Goal: Task Accomplishment & Management: Use online tool/utility

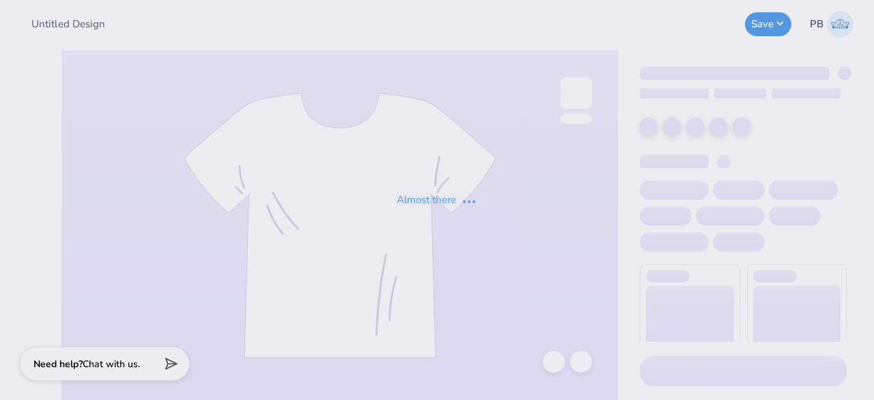
type input "Rush"
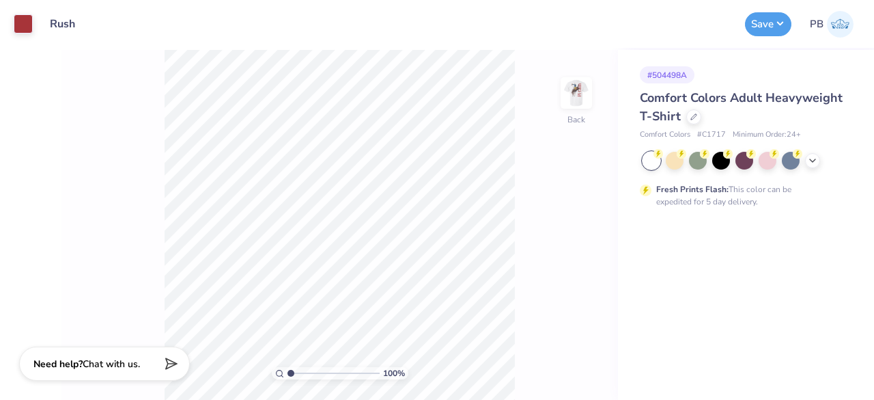
click at [695, 109] on div "Comfort Colors Adult Heavyweight T-Shirt" at bounding box center [743, 107] width 207 height 37
click at [686, 117] on div at bounding box center [693, 115] width 15 height 15
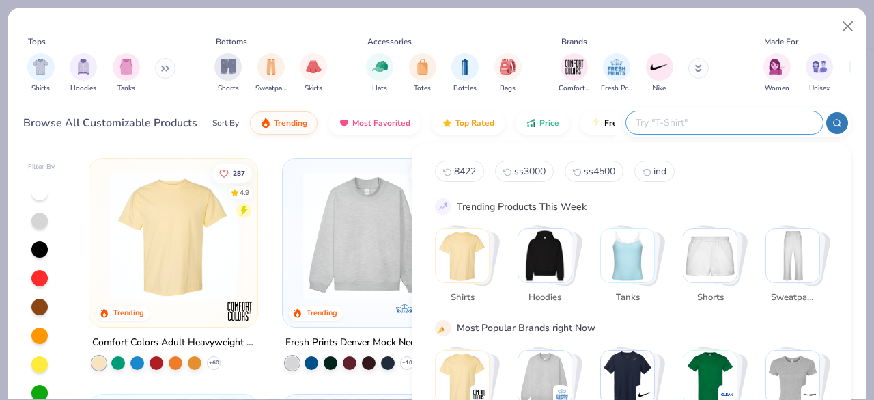
click at [762, 121] on input "text" at bounding box center [723, 123] width 179 height 16
type input "g500"
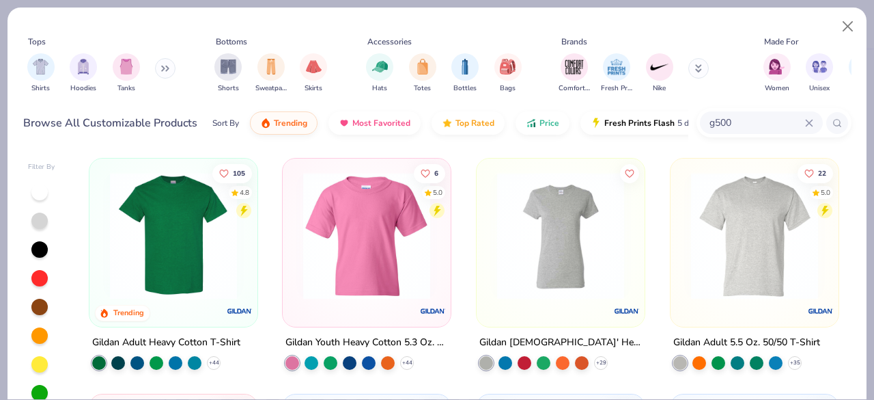
click at [156, 221] on img at bounding box center [173, 235] width 141 height 127
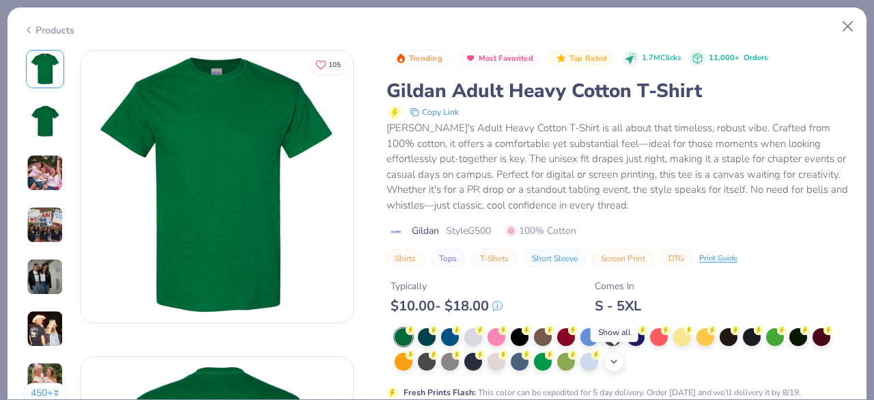
click at [614, 360] on icon at bounding box center [614, 361] width 11 height 11
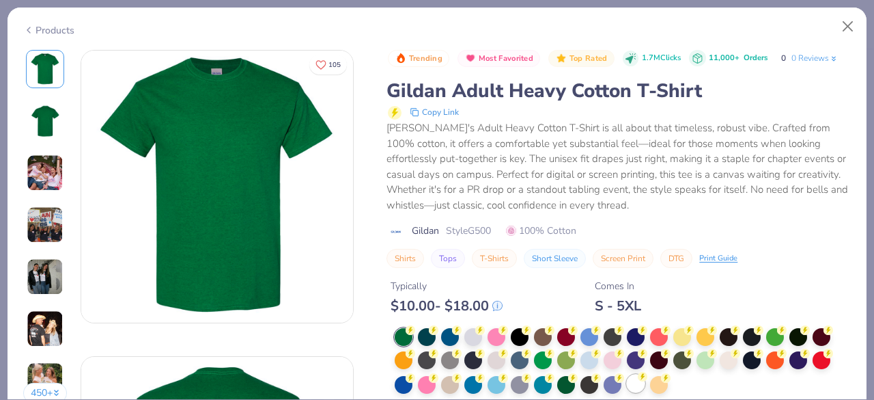
click at [632, 387] on div at bounding box center [623, 361] width 456 height 67
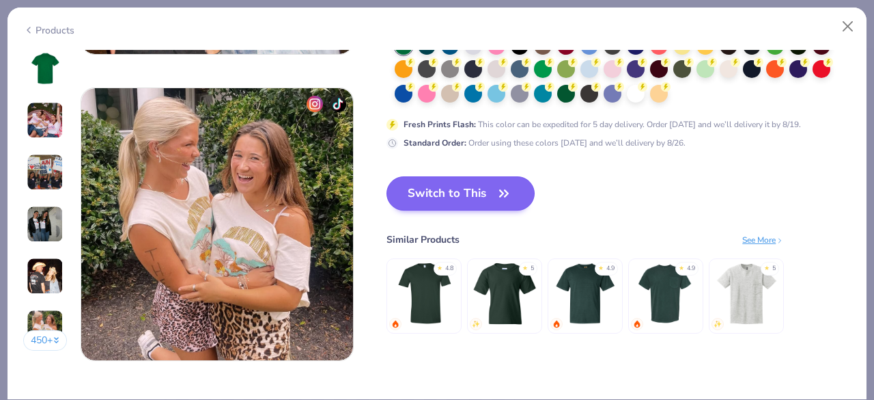
scroll to position [1795, 0]
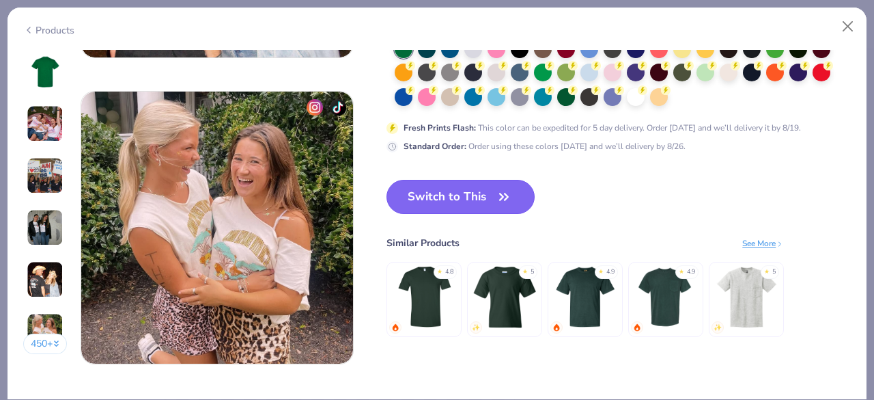
click at [481, 192] on button "Switch to This" at bounding box center [461, 197] width 148 height 34
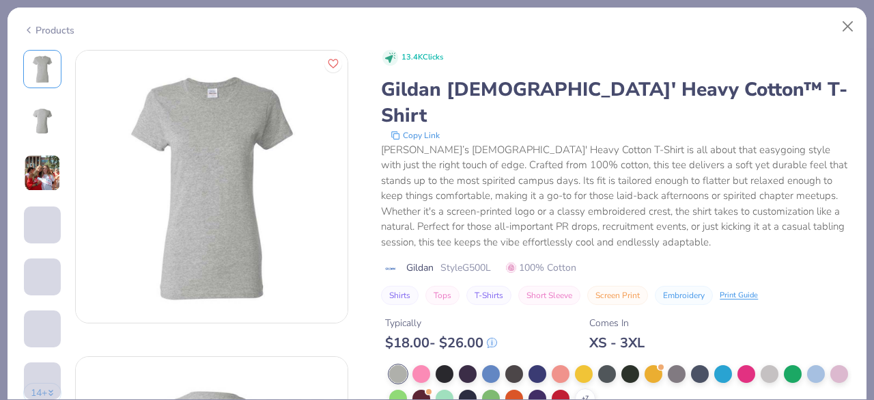
click at [47, 32] on div "Products" at bounding box center [48, 30] width 51 height 14
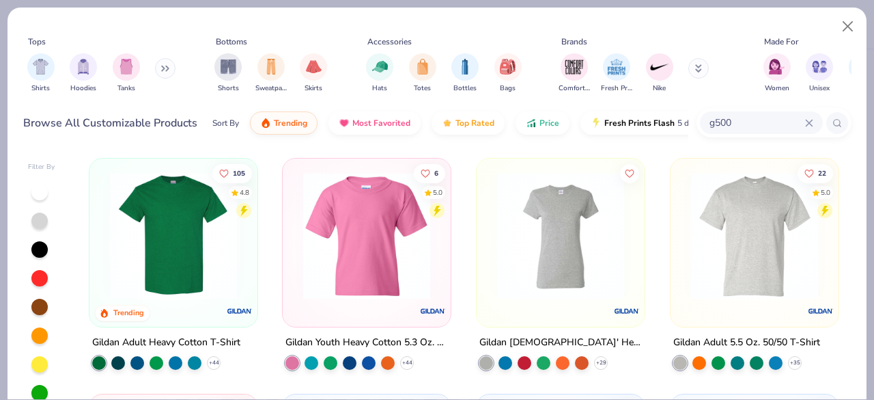
click at [152, 241] on img at bounding box center [173, 235] width 141 height 127
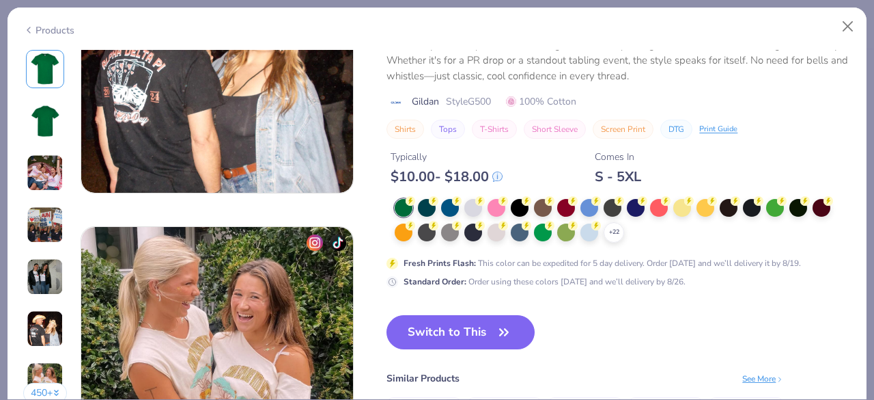
scroll to position [1662, 0]
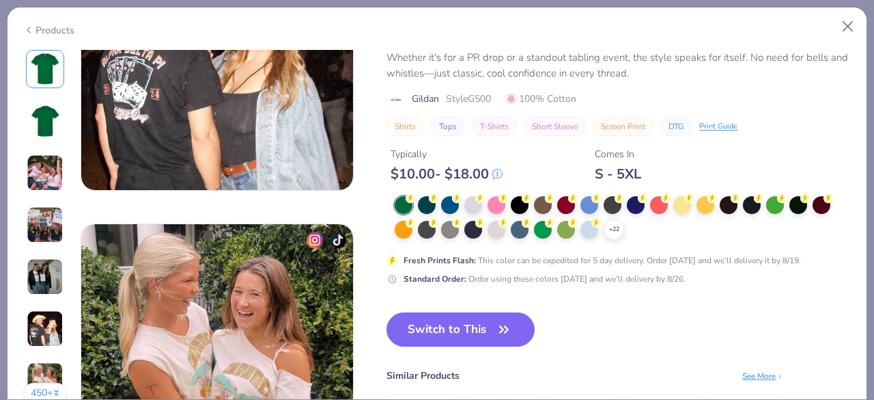
click at [736, 275] on div "Standard Order : Order using these colors today and we’ll delivery by 8/26." at bounding box center [619, 278] width 464 height 13
click at [622, 229] on div "+ 22" at bounding box center [614, 229] width 20 height 20
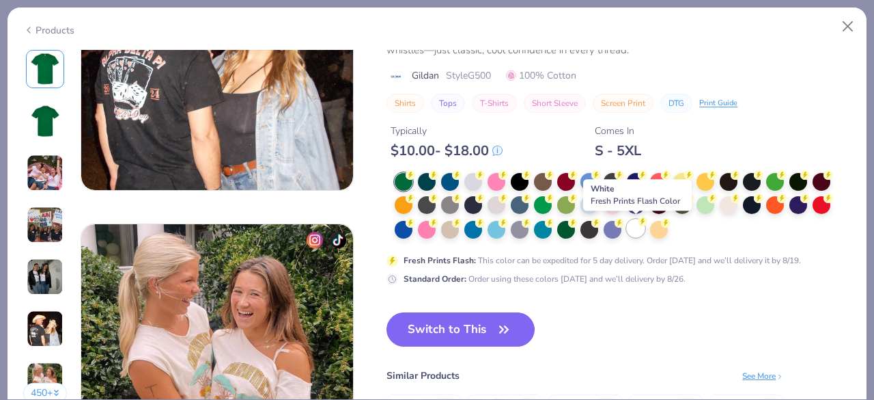
click at [632, 230] on div at bounding box center [636, 228] width 18 height 18
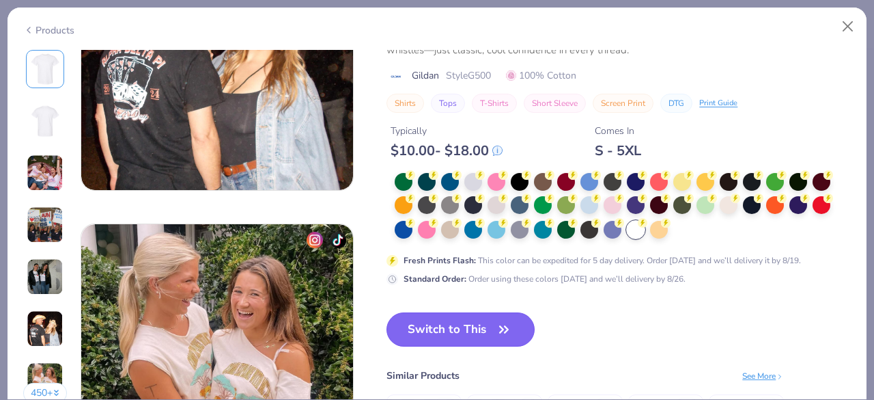
click at [476, 331] on button "Switch to This" at bounding box center [461, 329] width 148 height 34
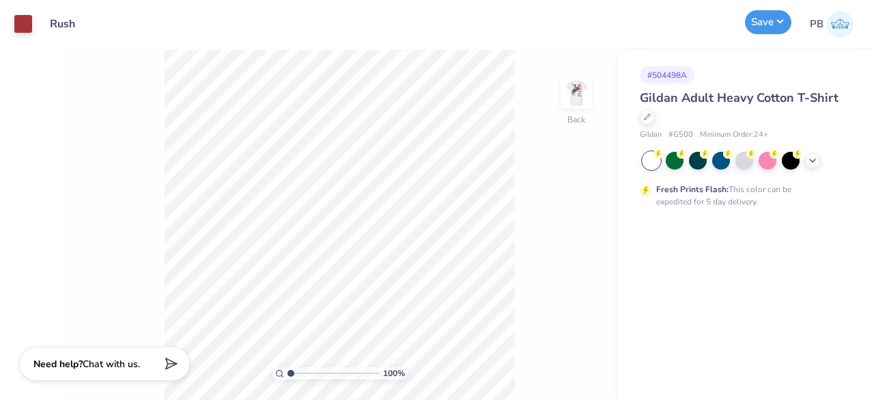
click at [769, 28] on button "Save" at bounding box center [768, 22] width 46 height 24
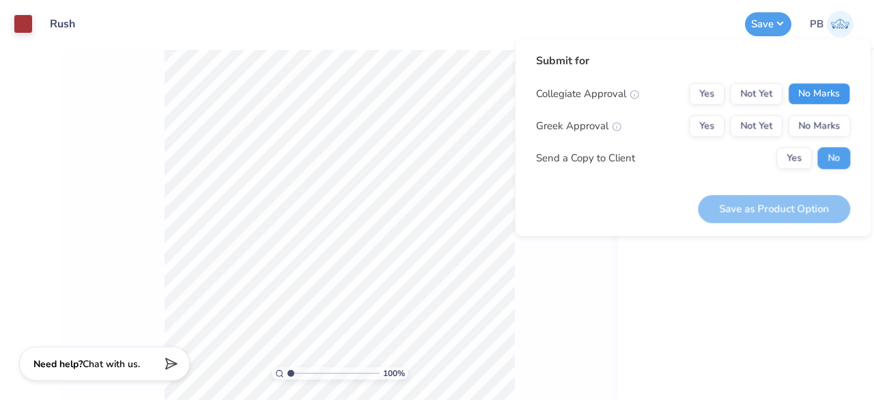
click at [811, 97] on button "No Marks" at bounding box center [819, 94] width 62 height 22
click at [765, 130] on button "Not Yet" at bounding box center [756, 126] width 53 height 22
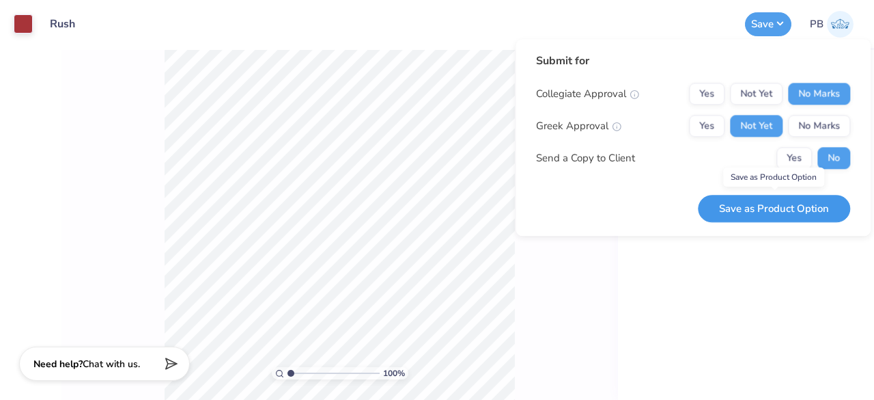
click at [802, 218] on button "Save as Product Option" at bounding box center [774, 209] width 152 height 28
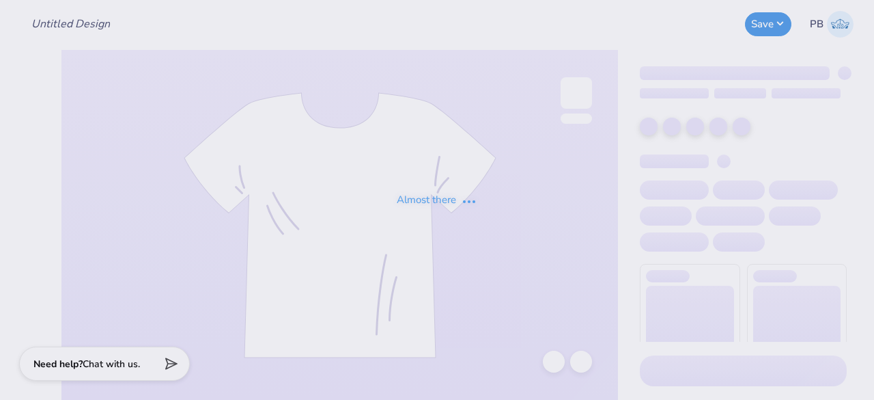
type input "Rush"
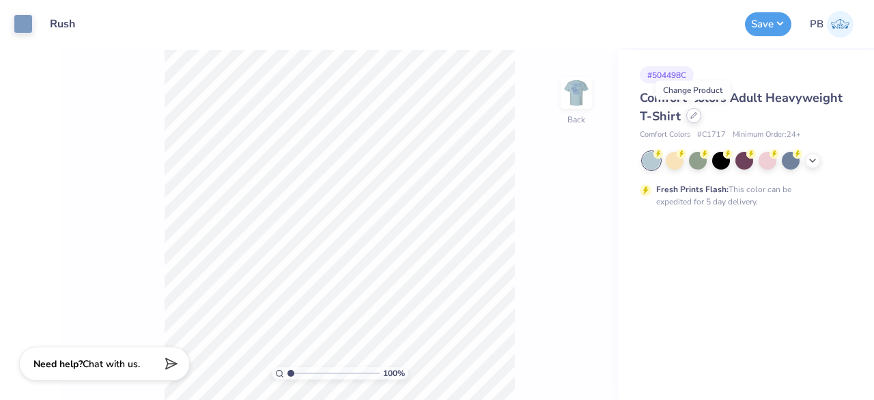
click at [694, 119] on div at bounding box center [693, 115] width 15 height 15
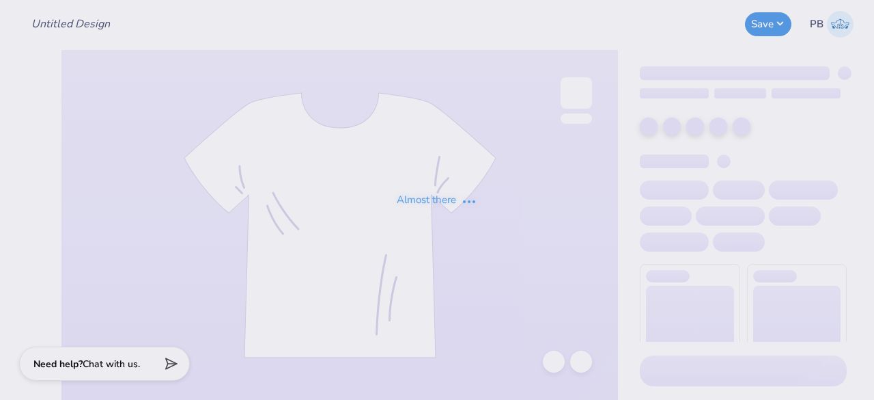
type input "Rush"
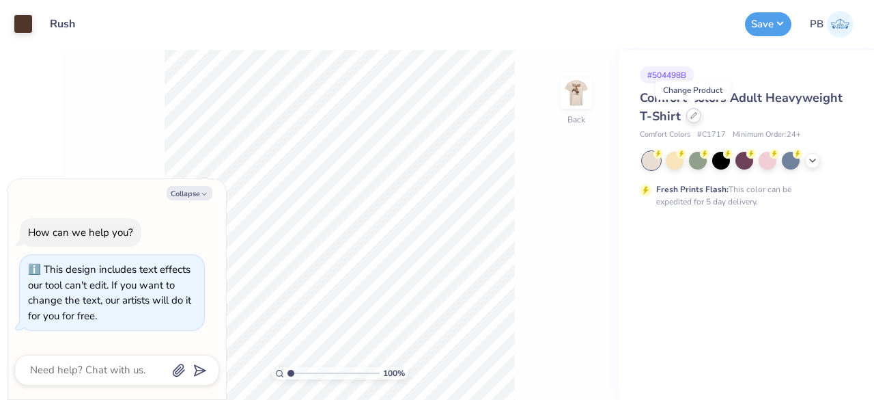
click at [693, 120] on div at bounding box center [693, 115] width 15 height 15
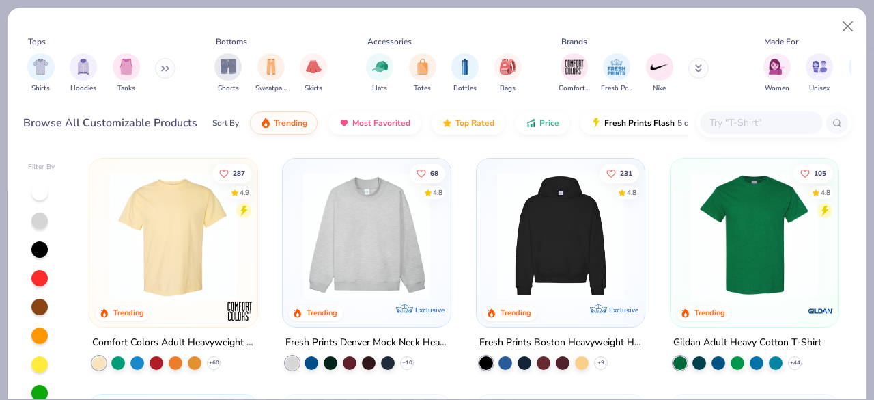
type textarea "x"
click at [781, 124] on input "text" at bounding box center [760, 123] width 105 height 16
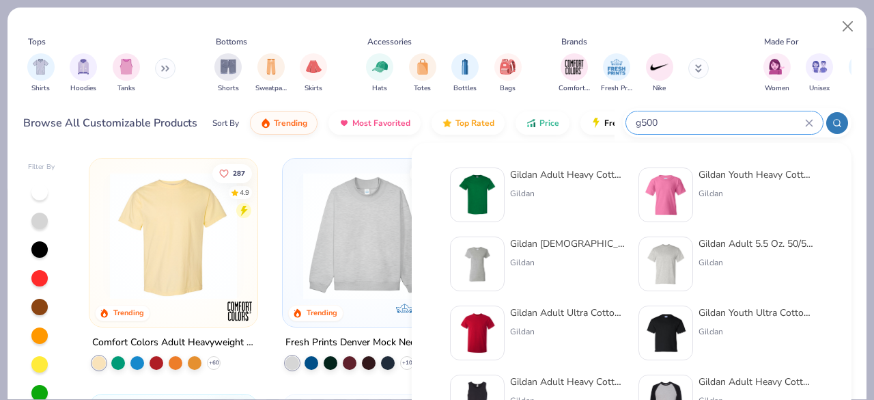
type input "g500"
click at [527, 188] on div "Gildan" at bounding box center [567, 193] width 115 height 12
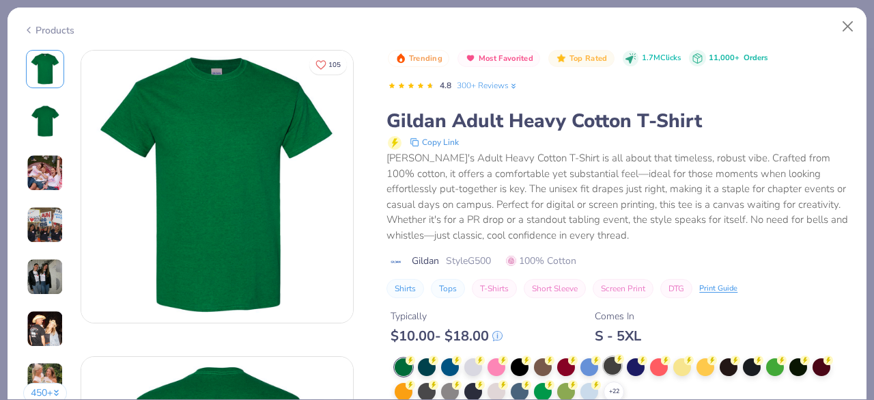
click at [617, 364] on div at bounding box center [613, 366] width 18 height 18
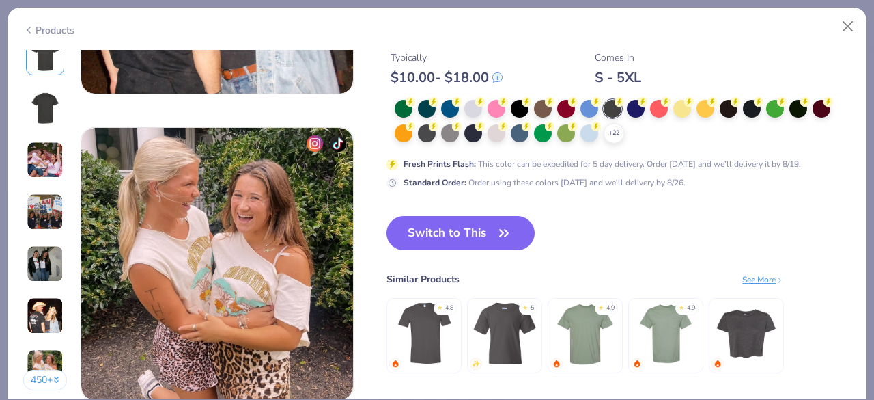
scroll to position [1758, 0]
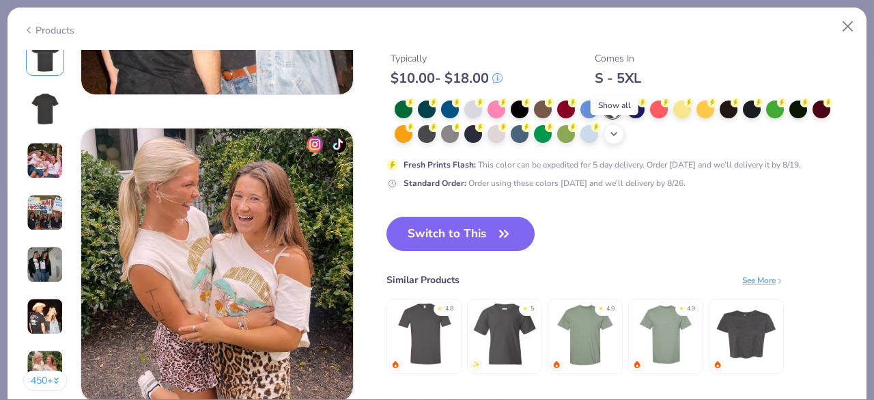
click at [616, 129] on icon at bounding box center [614, 133] width 11 height 11
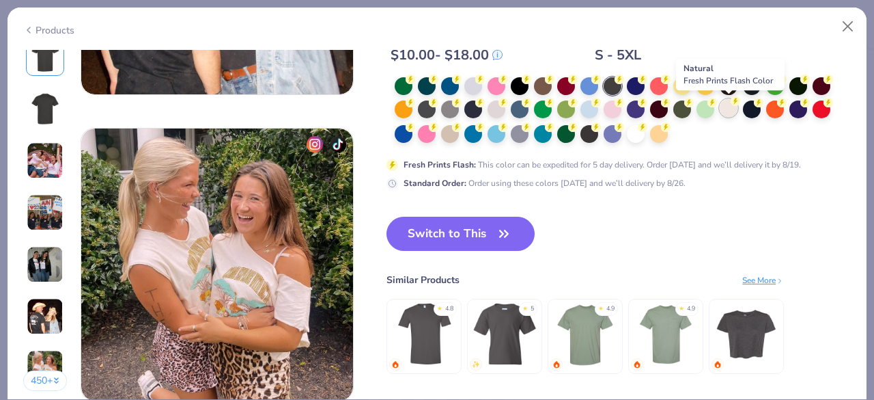
click at [730, 114] on div at bounding box center [729, 108] width 18 height 18
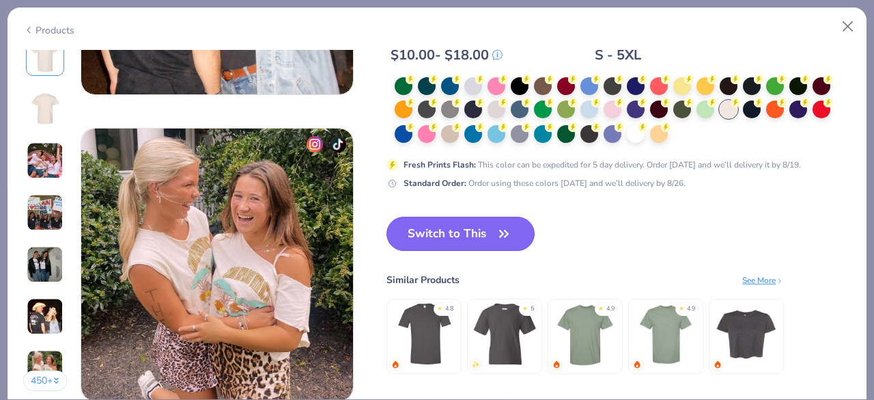
click at [458, 242] on button "Switch to This" at bounding box center [461, 234] width 148 height 34
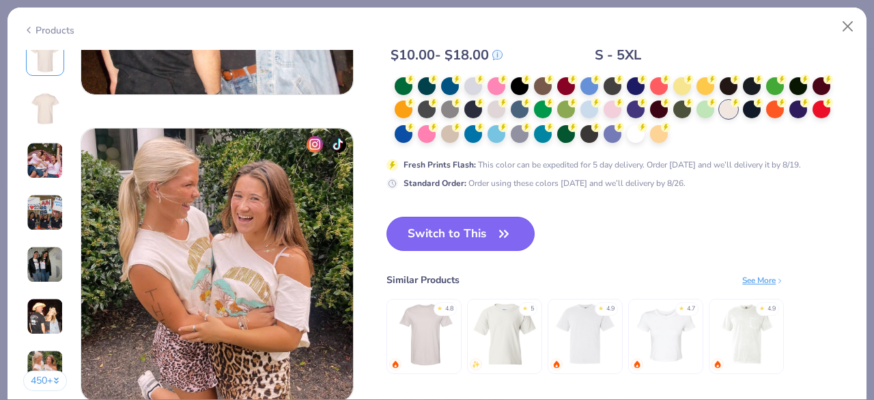
click at [460, 237] on button "Switch to This" at bounding box center [461, 234] width 148 height 34
click at [429, 235] on button "Switch to This" at bounding box center [461, 234] width 148 height 34
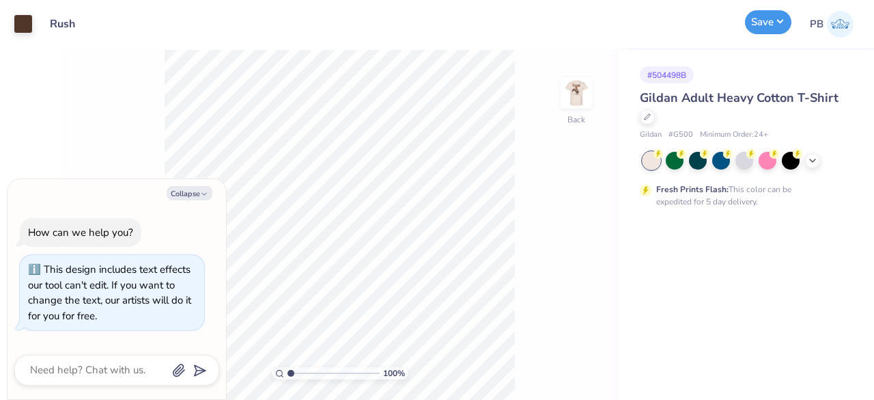
click at [772, 14] on button "Save" at bounding box center [768, 22] width 46 height 24
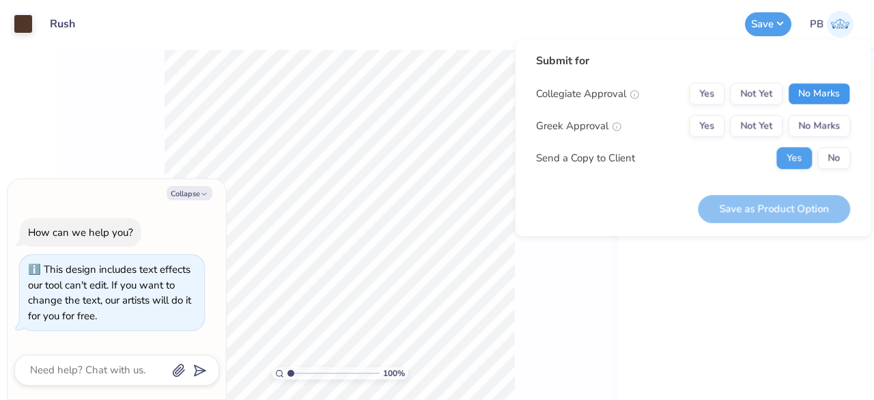
click at [832, 88] on button "No Marks" at bounding box center [819, 94] width 62 height 22
click at [828, 132] on button "No Marks" at bounding box center [819, 126] width 62 height 22
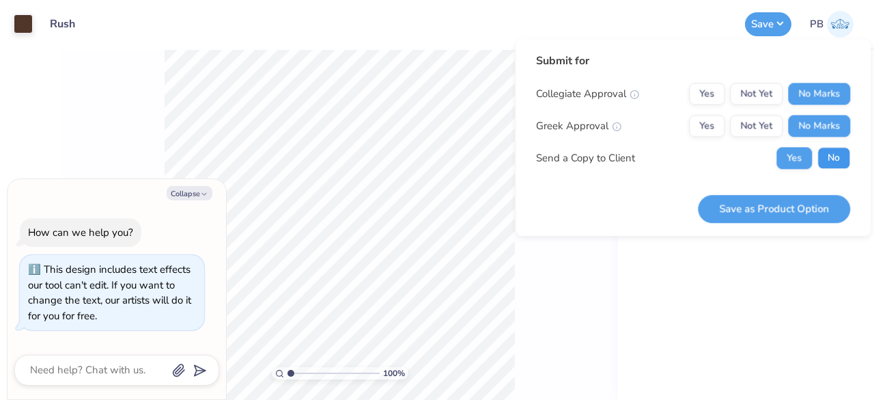
click at [836, 155] on button "No" at bounding box center [834, 158] width 33 height 22
click at [759, 125] on button "Not Yet" at bounding box center [756, 126] width 53 height 22
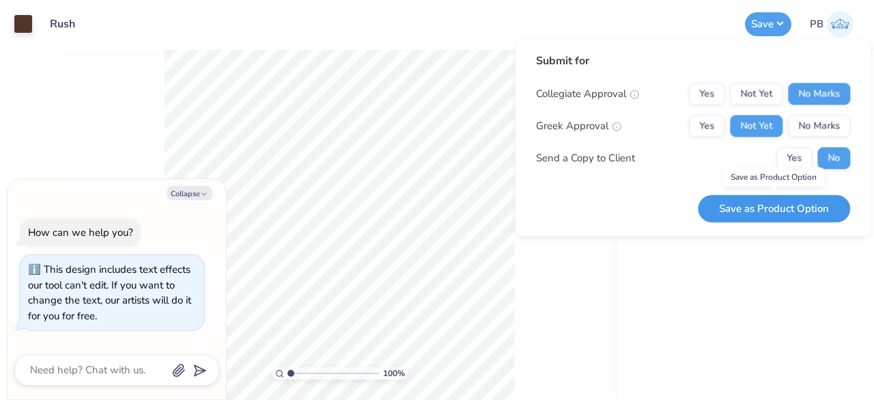
click at [740, 207] on button "Save as Product Option" at bounding box center [774, 209] width 152 height 28
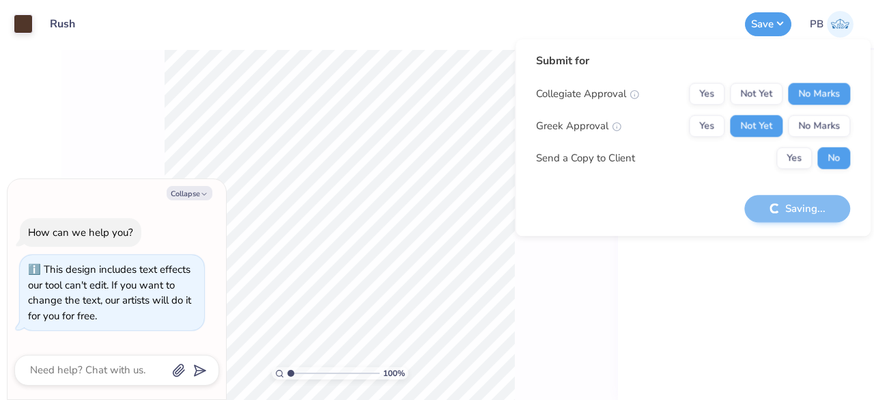
type textarea "x"
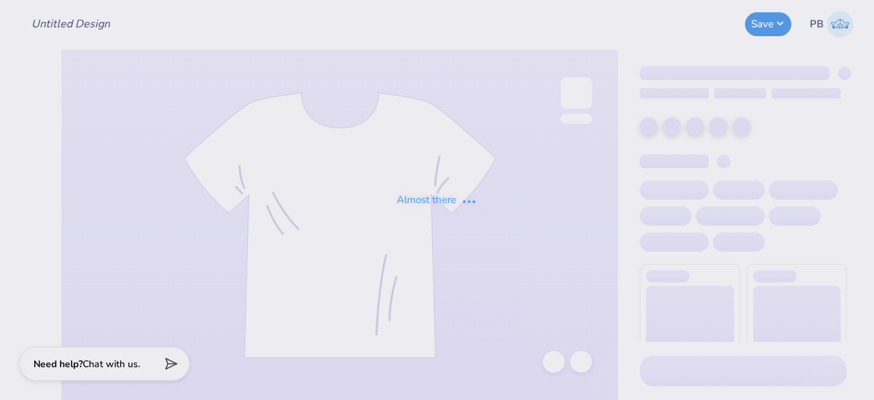
type input "Rush"
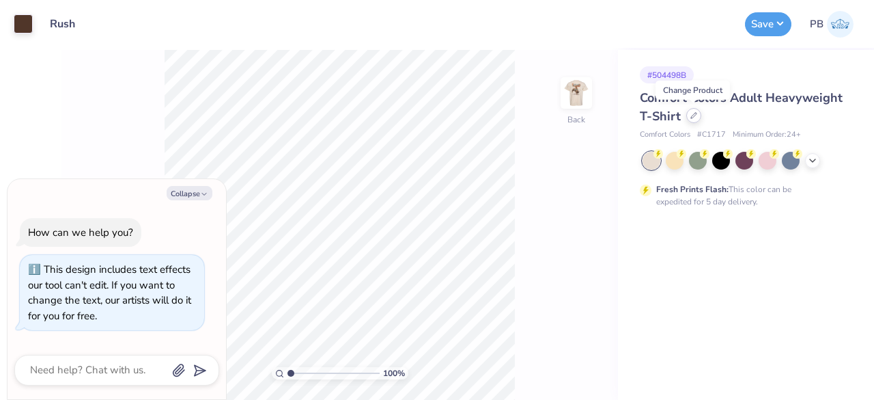
click at [693, 119] on div at bounding box center [693, 115] width 15 height 15
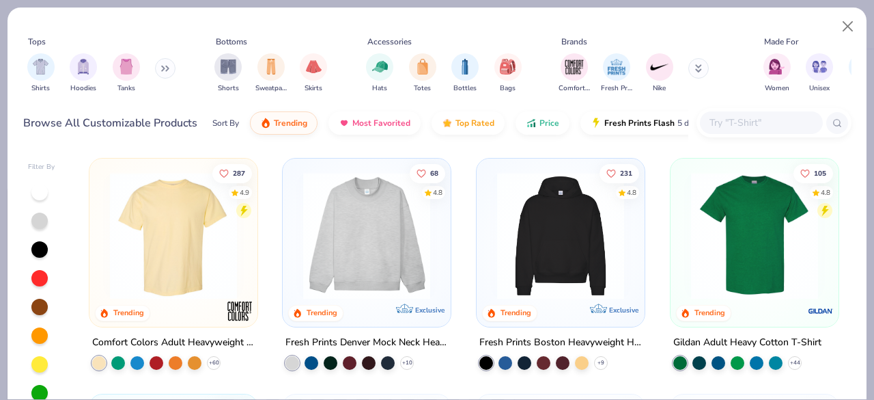
type textarea "x"
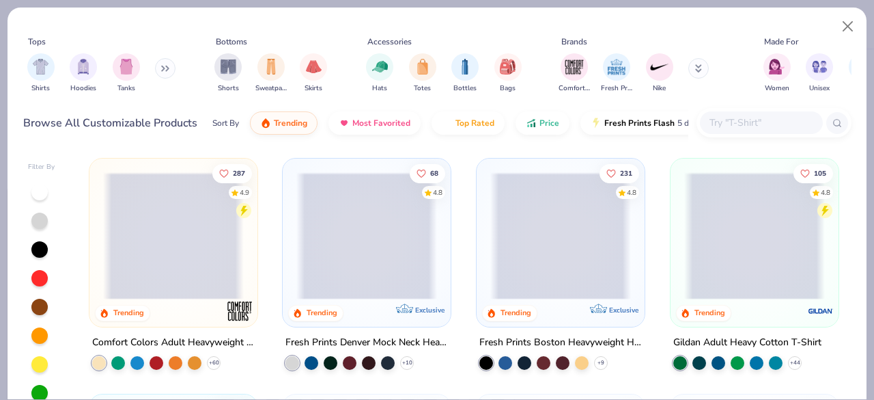
click at [759, 129] on input "text" at bounding box center [760, 123] width 105 height 16
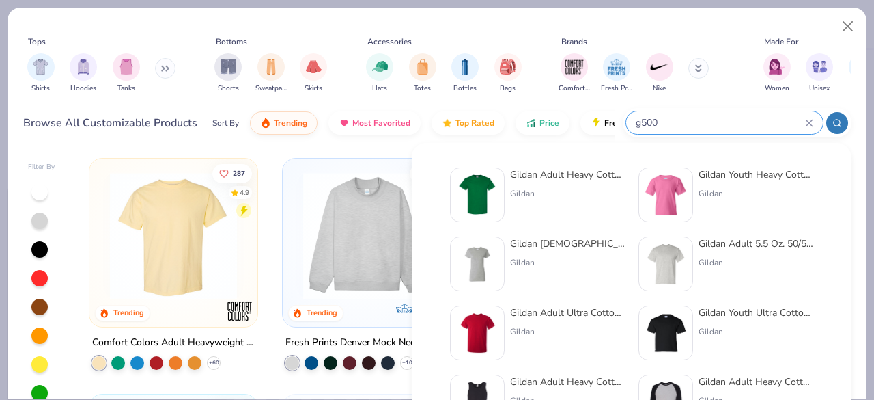
type input "g500"
click at [465, 196] on img at bounding box center [477, 194] width 42 height 42
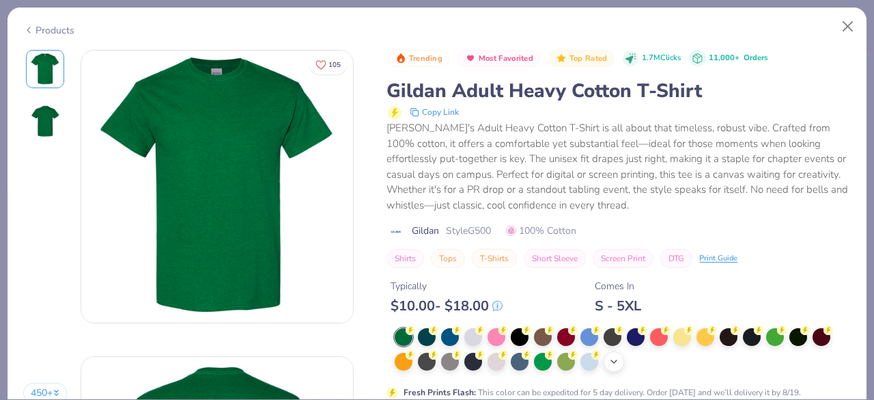
click at [621, 359] on div "+ 22" at bounding box center [614, 361] width 20 height 20
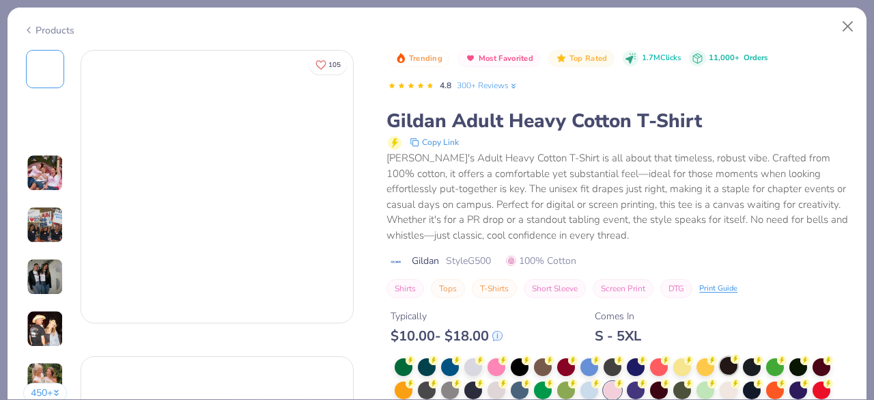
click at [729, 357] on div at bounding box center [729, 366] width 18 height 18
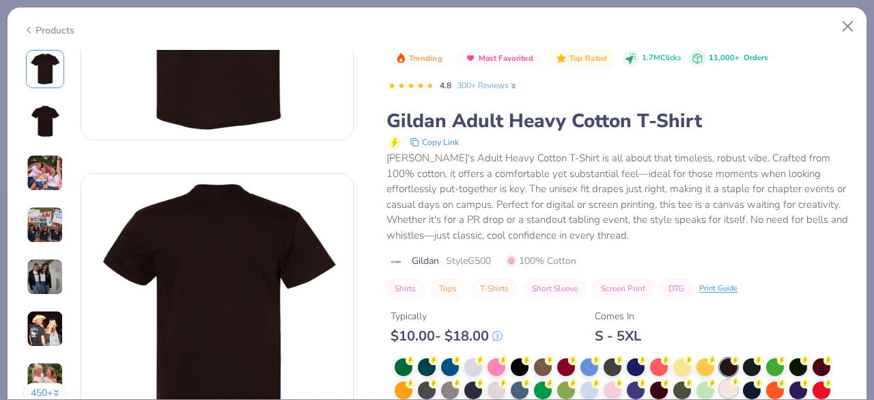
click at [731, 380] on icon at bounding box center [736, 382] width 10 height 10
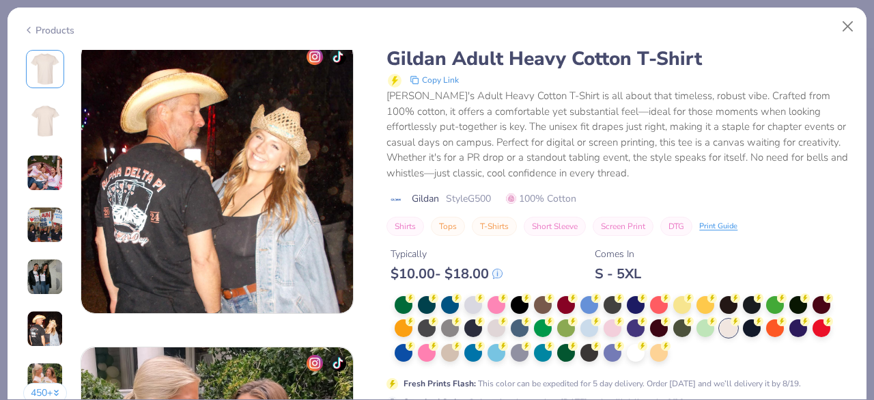
scroll to position [1699, 0]
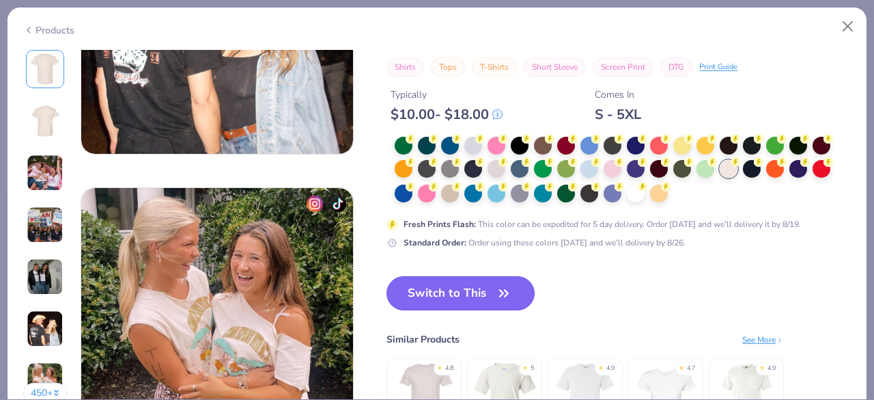
click at [477, 282] on button "Switch to This" at bounding box center [461, 293] width 148 height 34
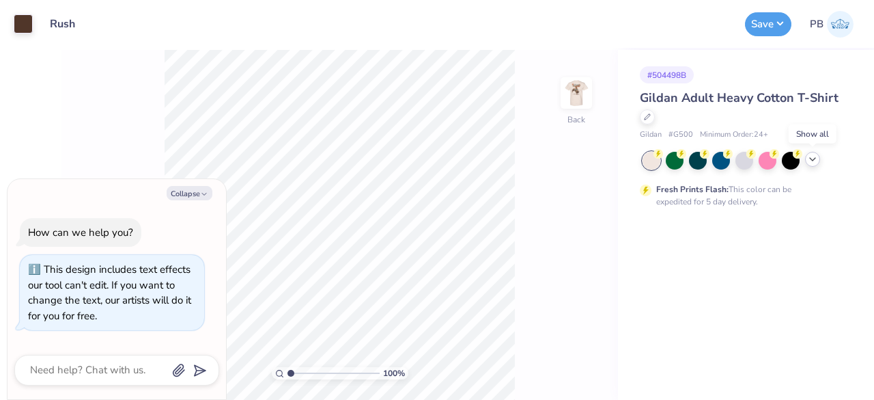
click at [814, 161] on icon at bounding box center [812, 159] width 11 height 11
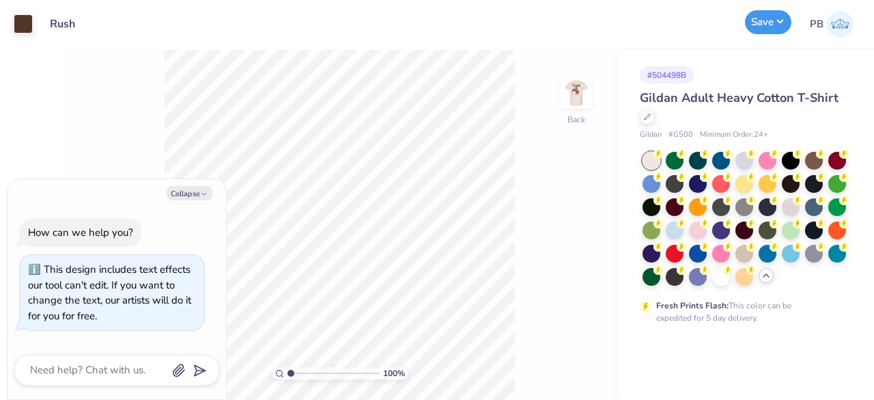
click at [770, 25] on button "Save" at bounding box center [768, 22] width 46 height 24
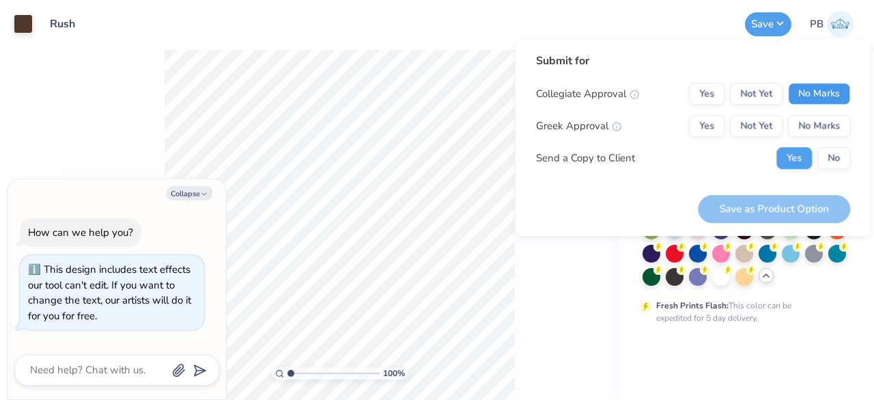
click at [809, 100] on button "No Marks" at bounding box center [819, 94] width 62 height 22
drag, startPoint x: 826, startPoint y: 125, endPoint x: 833, endPoint y: 153, distance: 28.8
click at [833, 153] on div "Collegiate Approval Yes Not Yet No Marks Greek Approval Yes Not Yet No Marks Se…" at bounding box center [693, 126] width 314 height 86
click at [833, 153] on button "No" at bounding box center [834, 158] width 33 height 22
click at [823, 120] on button "No Marks" at bounding box center [819, 126] width 62 height 22
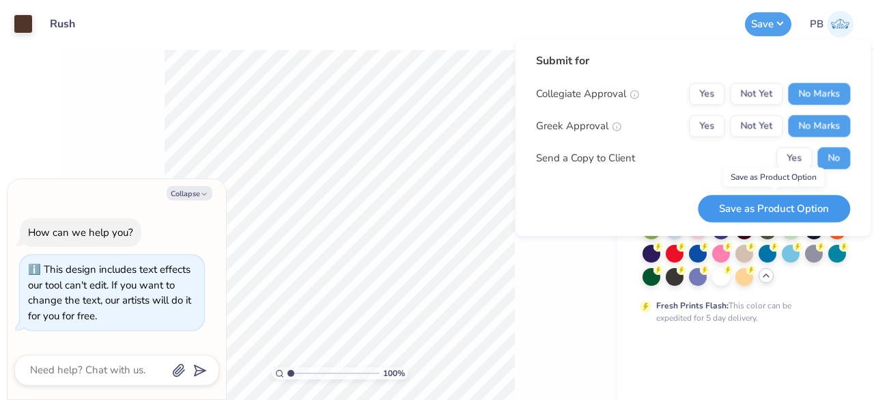
click at [777, 208] on button "Save as Product Option" at bounding box center [774, 209] width 152 height 28
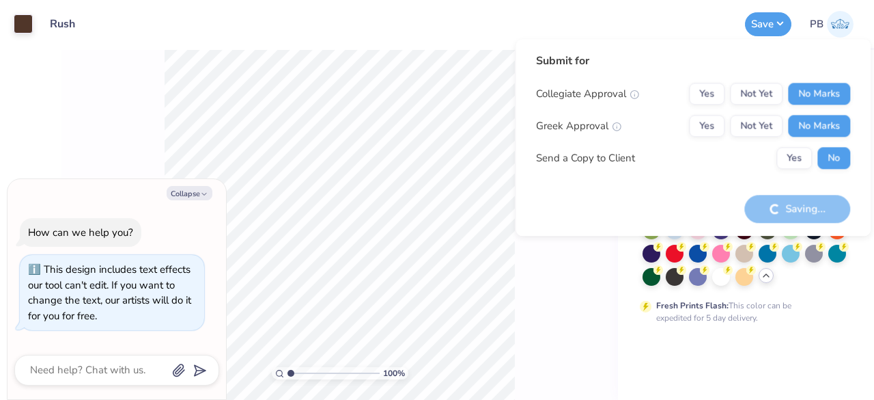
type textarea "x"
